Goal: Navigation & Orientation: Find specific page/section

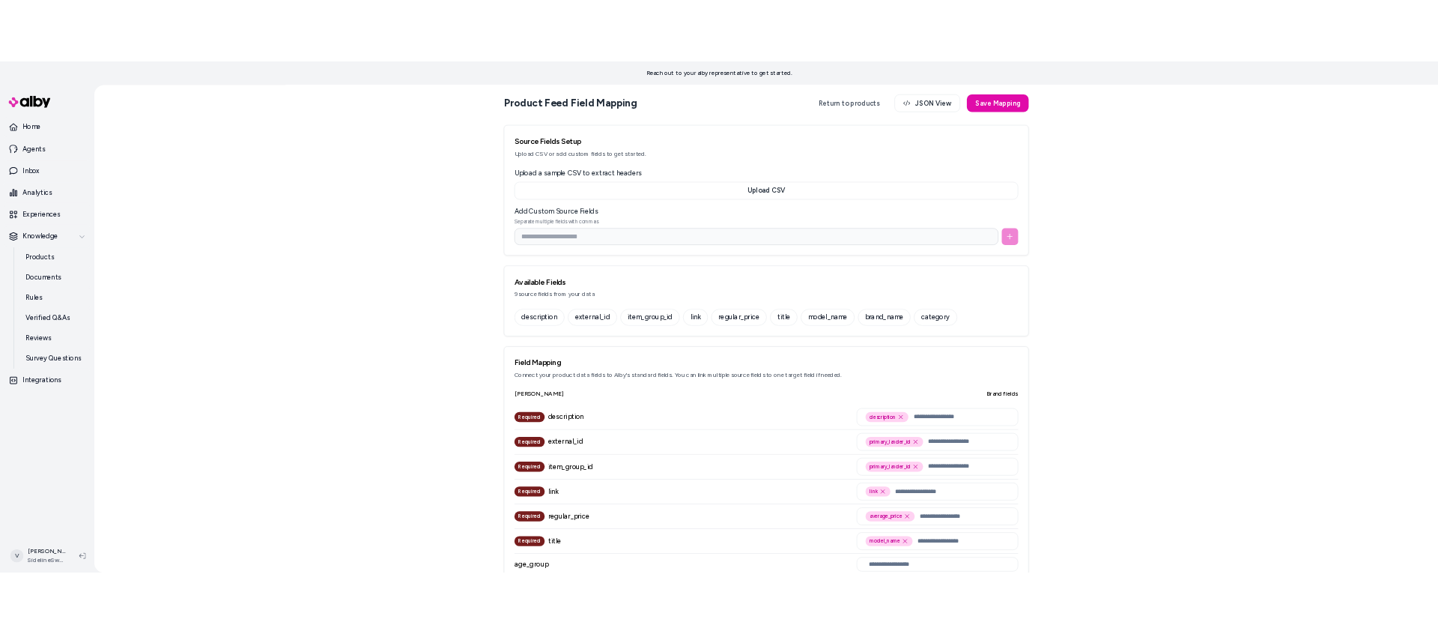
scroll to position [1534, 0]
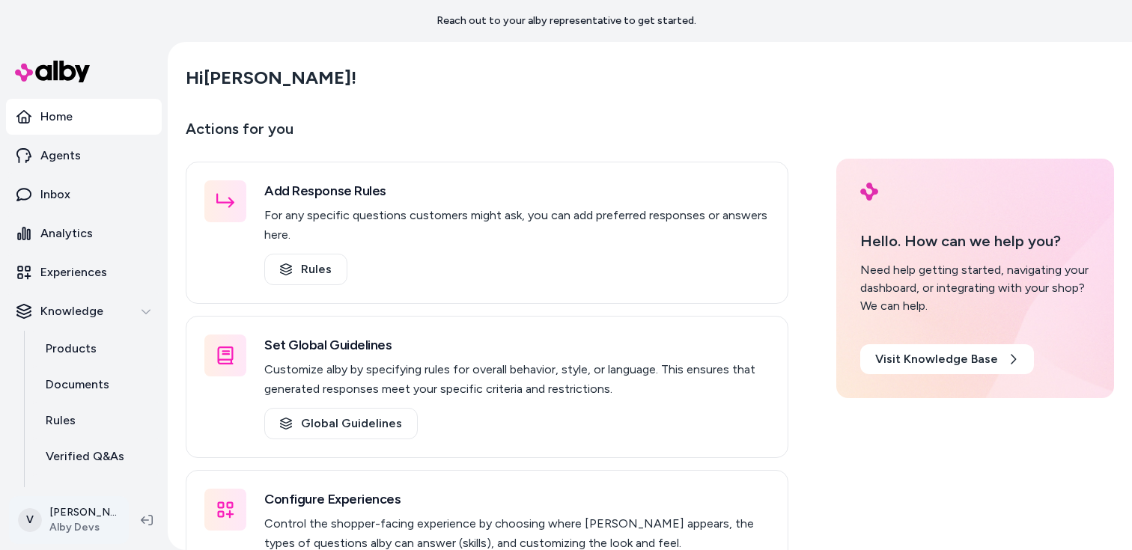
click at [46, 508] on html "Reach out to your alby representative to get started. Home Agents Inbox Analyti…" at bounding box center [566, 275] width 1132 height 550
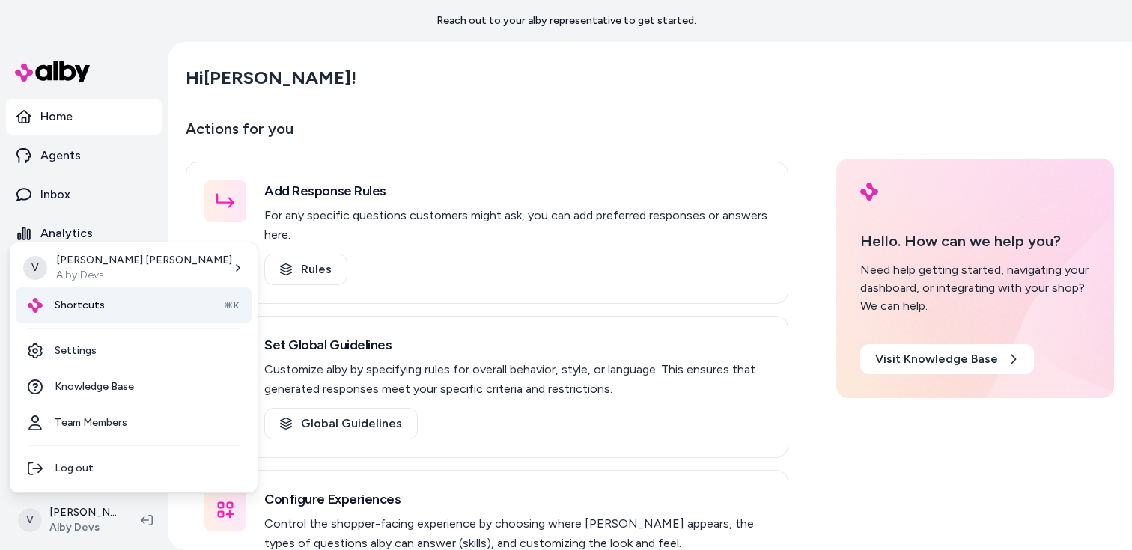
click at [102, 306] on div "Shortcuts ⌘K" at bounding box center [134, 306] width 236 height 36
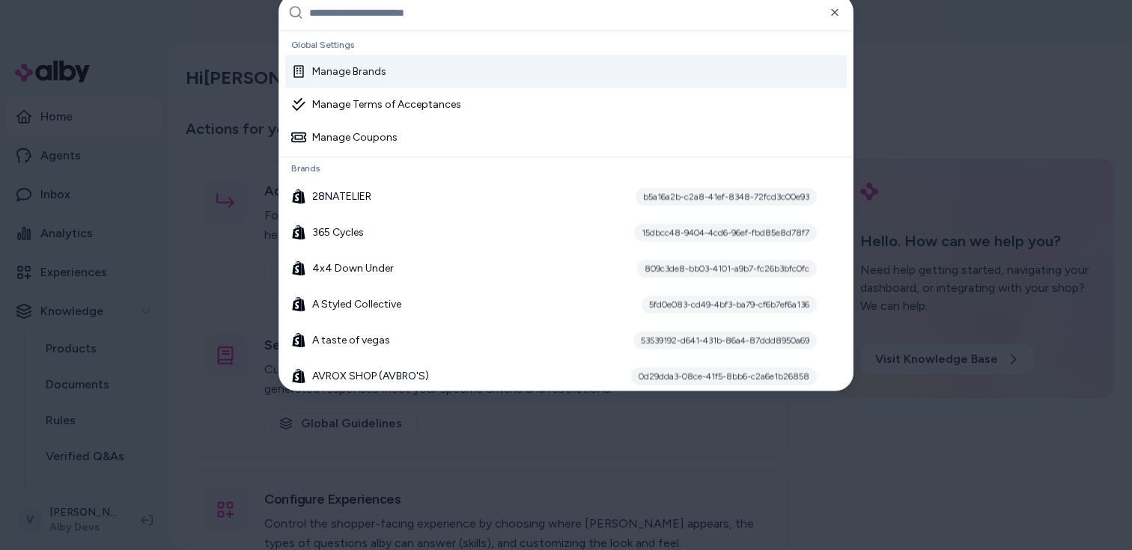
paste input "**********"
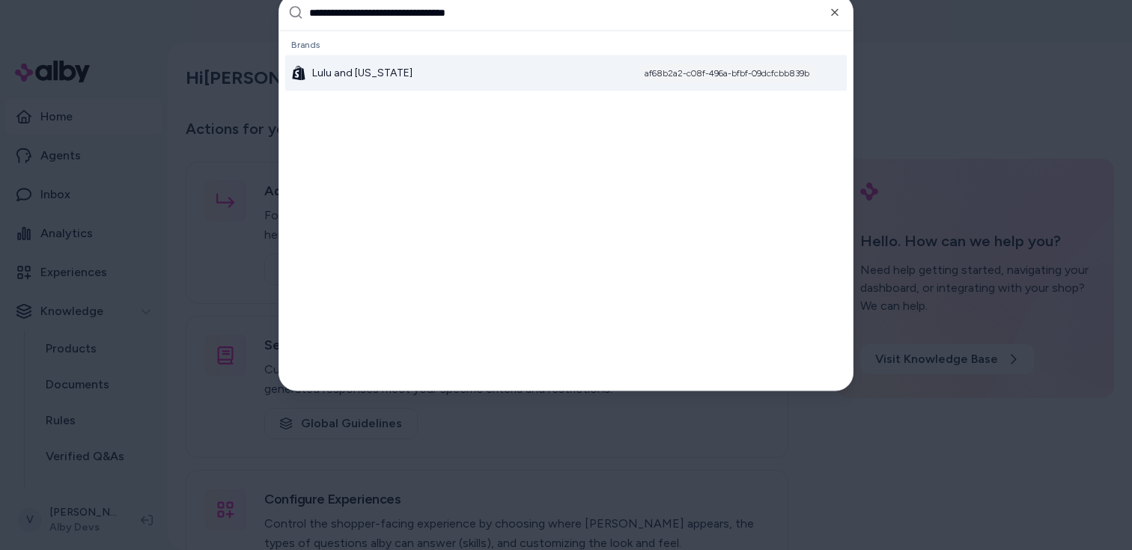
type input "**********"
click at [344, 62] on div "Lulu and Georgia af68b2a2-c08f-496a-bfbf-09dcfcbb839b" at bounding box center [566, 73] width 562 height 36
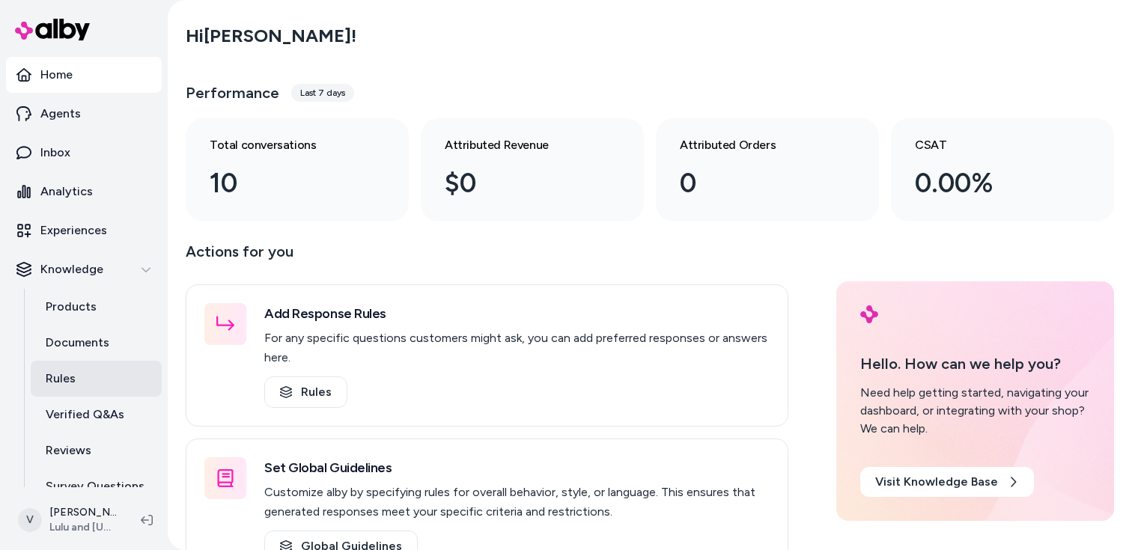
scroll to position [56, 0]
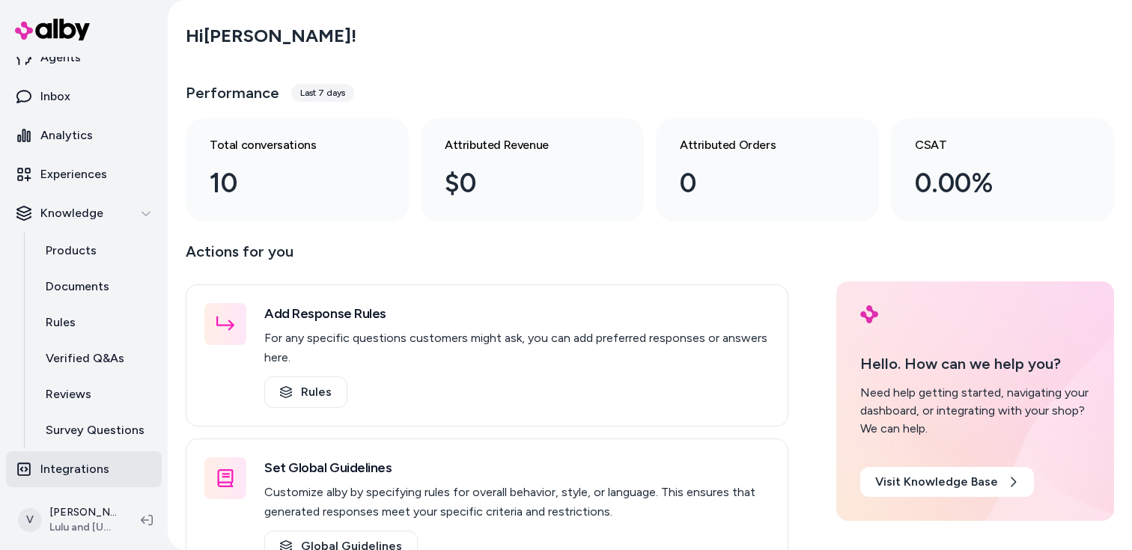
click at [73, 476] on p "Integrations" at bounding box center [74, 470] width 69 height 18
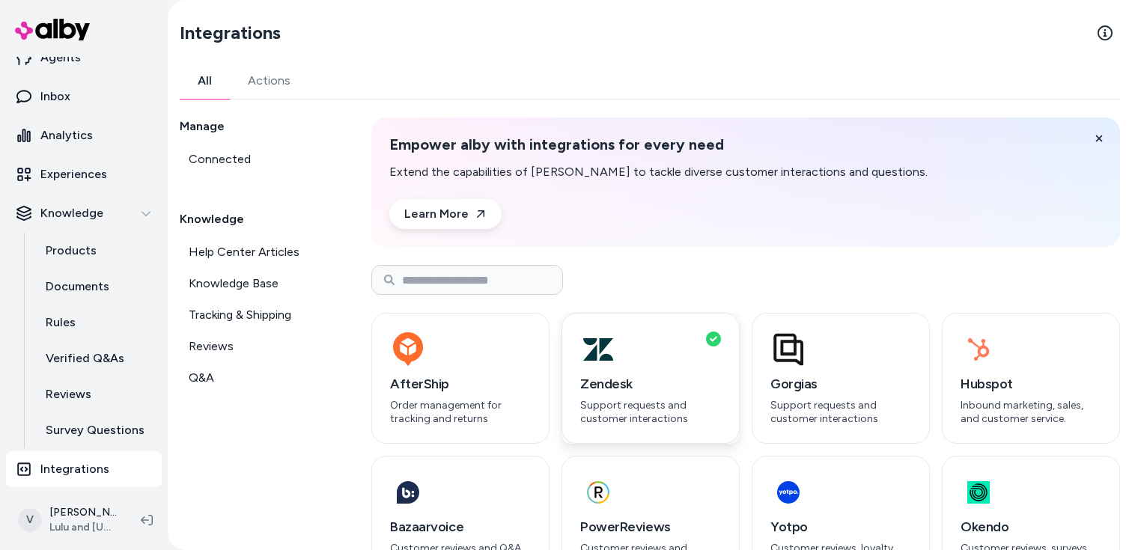
click at [663, 363] on div "button" at bounding box center [650, 350] width 141 height 36
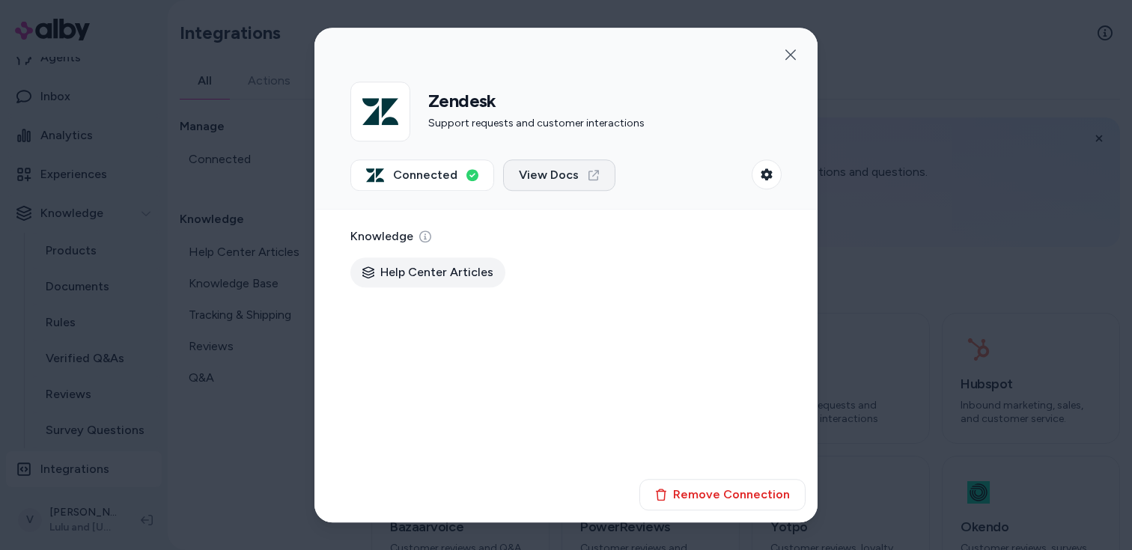
click at [554, 171] on span "View Docs" at bounding box center [549, 175] width 60 height 18
drag, startPoint x: 397, startPoint y: 271, endPoint x: 430, endPoint y: 271, distance: 32.9
click at [428, 271] on span "Help Center Articles" at bounding box center [436, 273] width 113 height 18
click at [761, 175] on icon "button" at bounding box center [767, 174] width 12 height 12
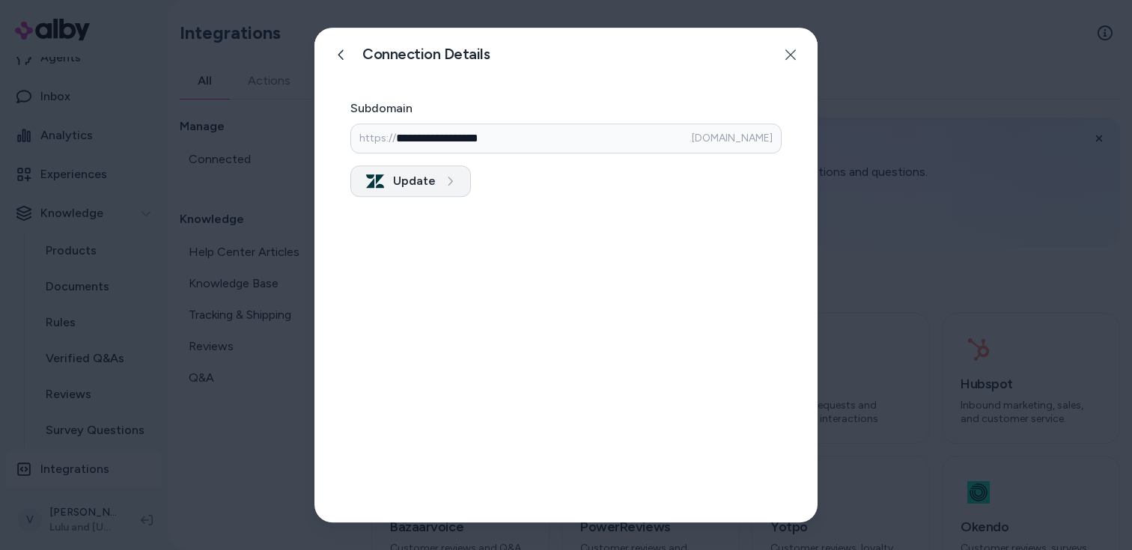
click at [445, 177] on icon "submit" at bounding box center [450, 181] width 10 height 10
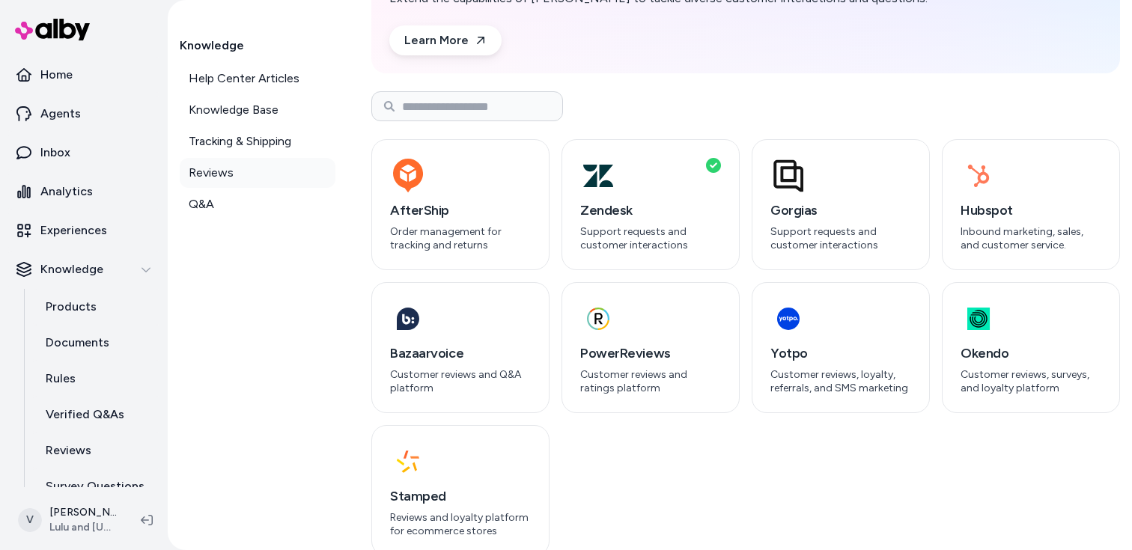
scroll to position [198, 0]
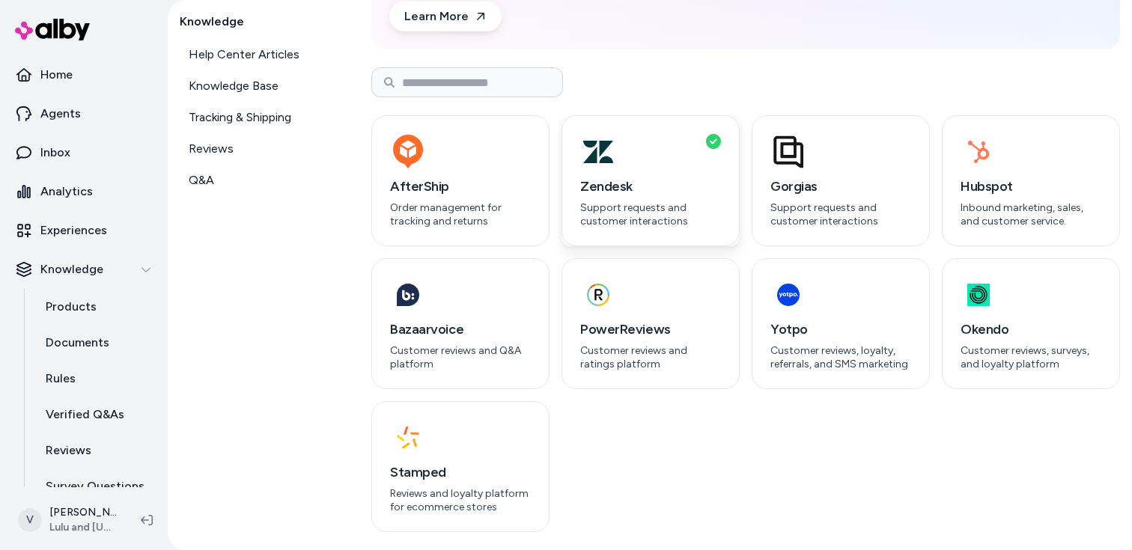
click at [617, 223] on p "Support requests and customer interactions" at bounding box center [650, 214] width 141 height 26
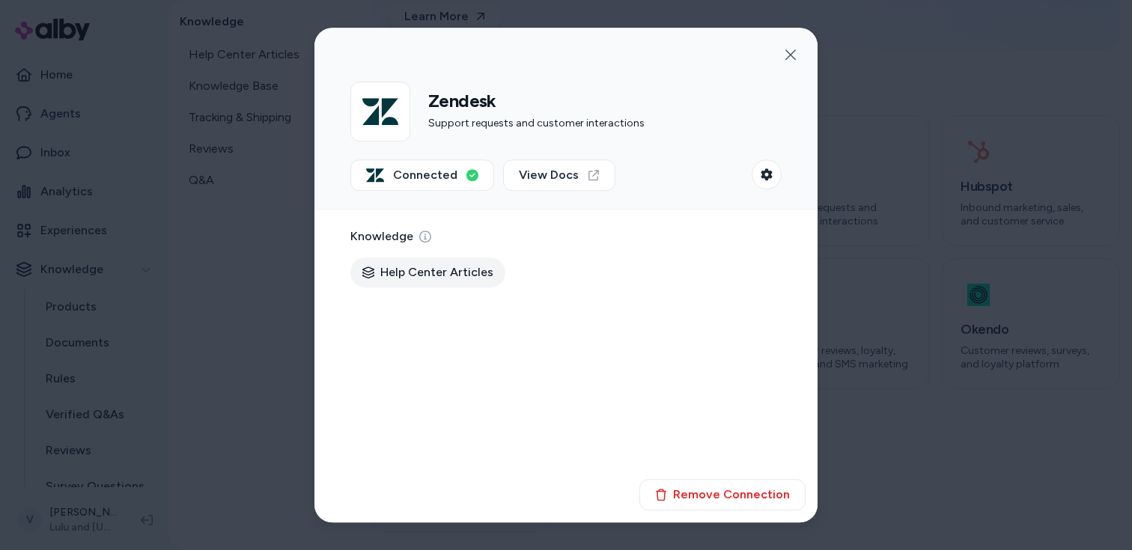
click at [228, 349] on div at bounding box center [566, 275] width 1132 height 550
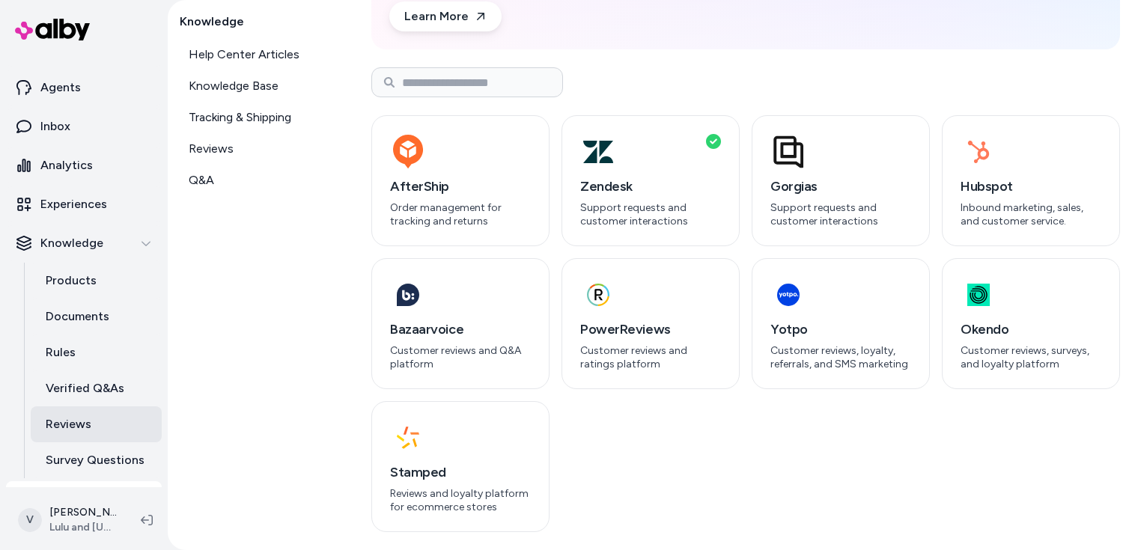
scroll to position [0, 0]
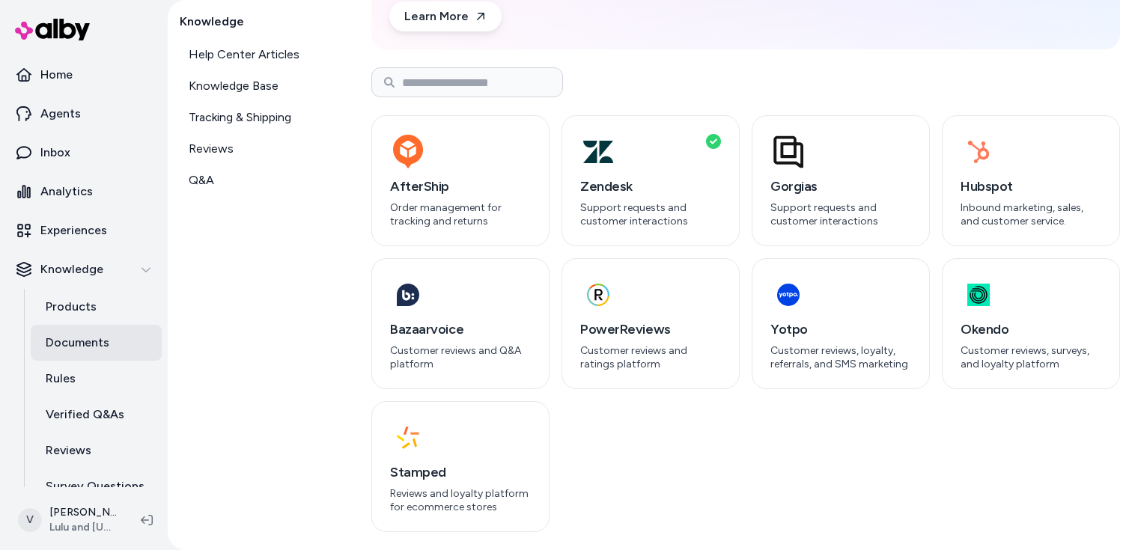
click at [79, 348] on p "Documents" at bounding box center [78, 343] width 64 height 18
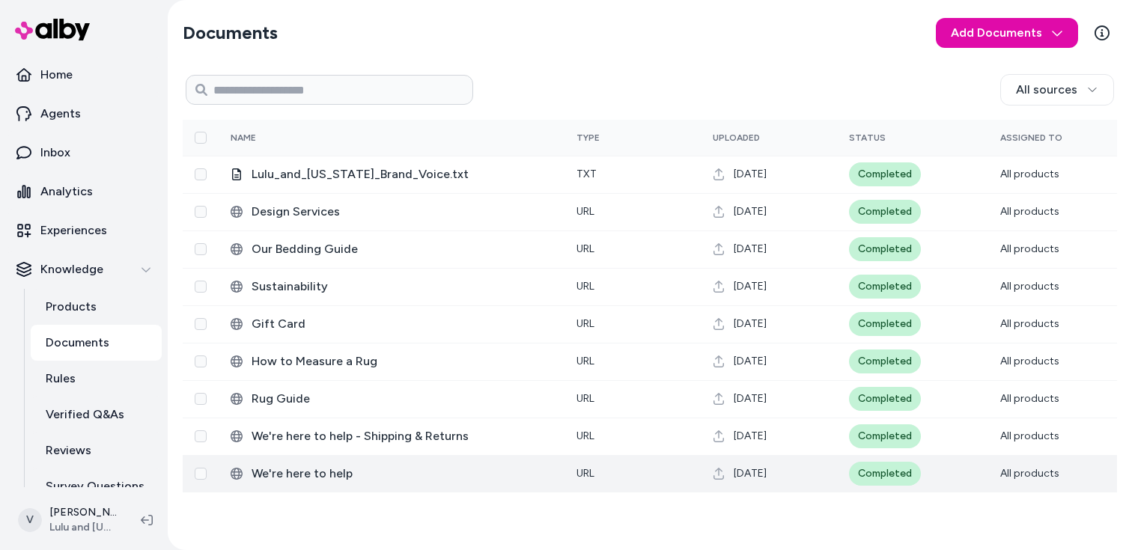
click at [310, 480] on span "We're here to help" at bounding box center [402, 474] width 301 height 18
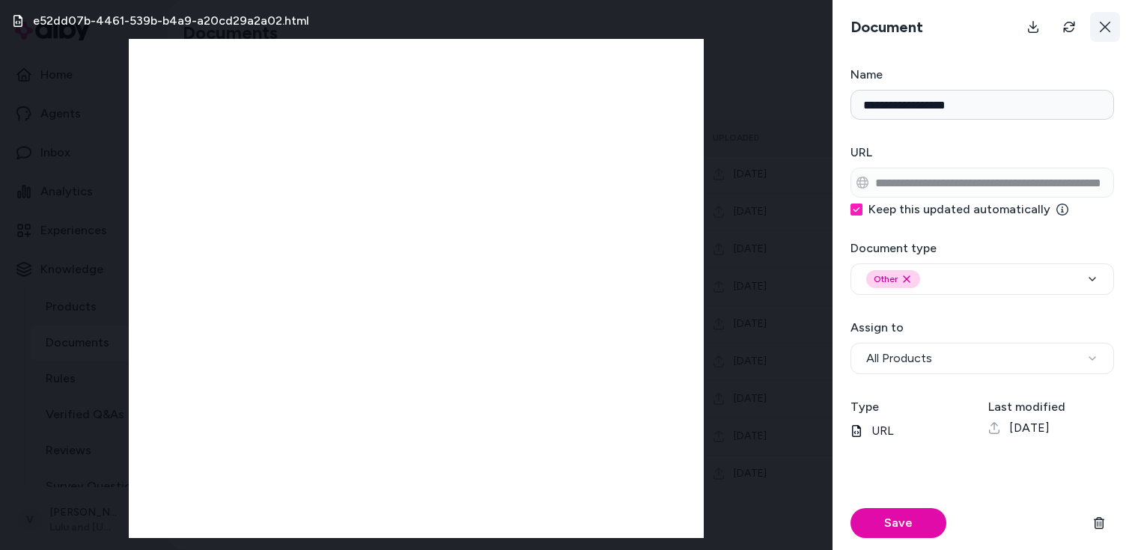
click at [1100, 36] on button at bounding box center [1105, 27] width 30 height 30
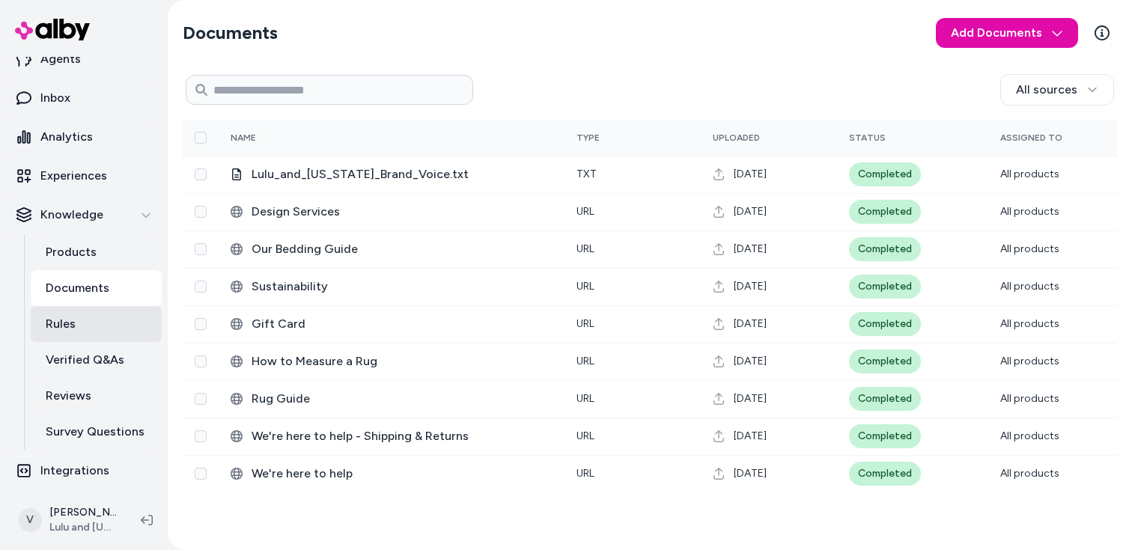
scroll to position [56, 0]
click at [94, 418] on link "Survey Questions" at bounding box center [96, 431] width 131 height 36
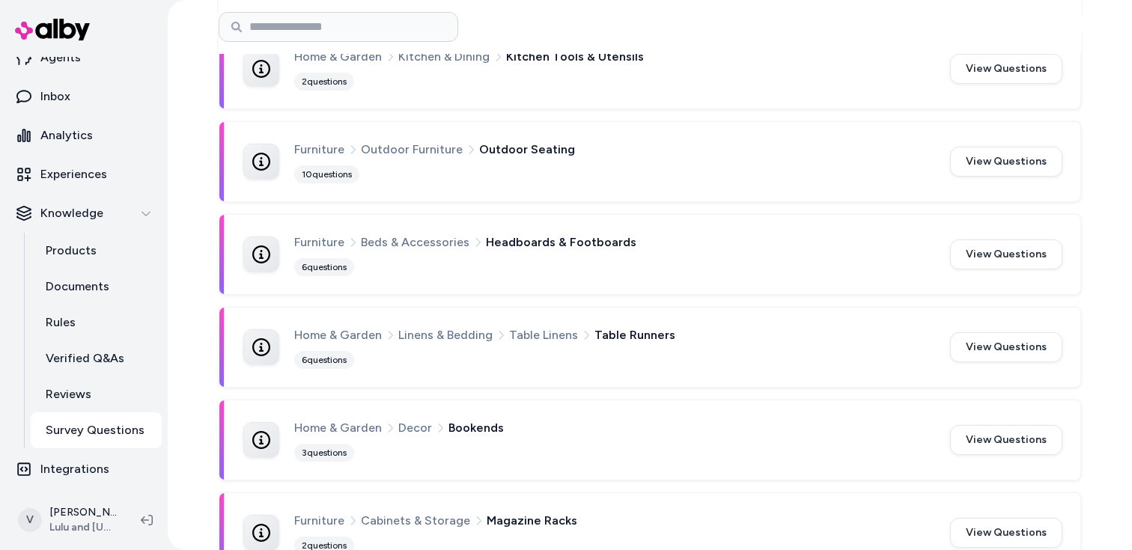
scroll to position [481, 0]
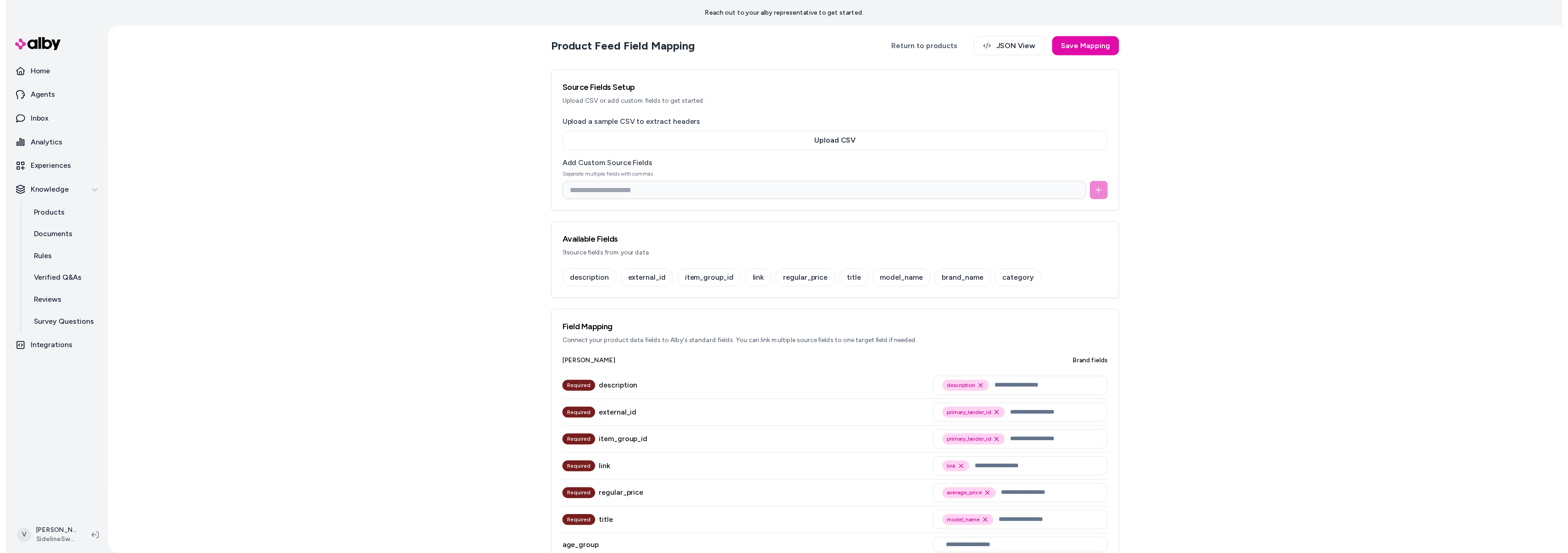
scroll to position [939, 0]
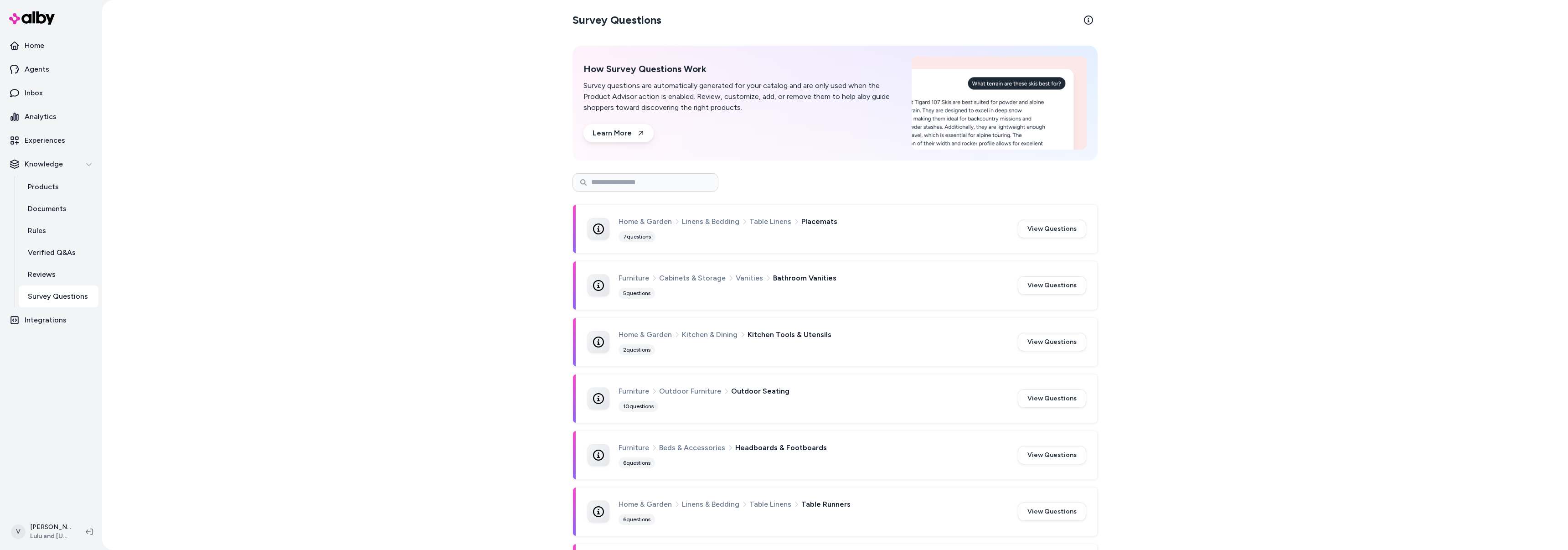
scroll to position [293, 0]
